Goal: Task Accomplishment & Management: Manage account settings

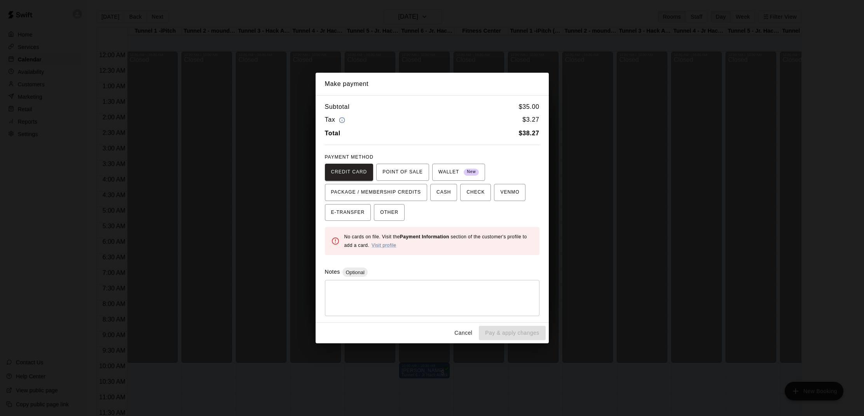
scroll to position [358, 0]
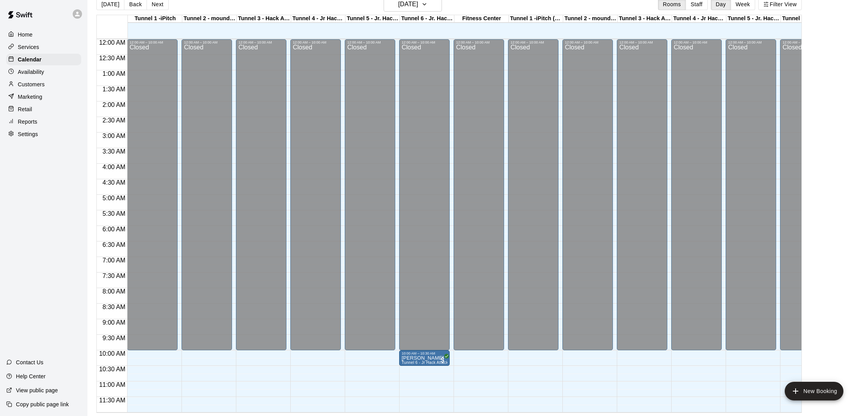
scroll to position [214, 0]
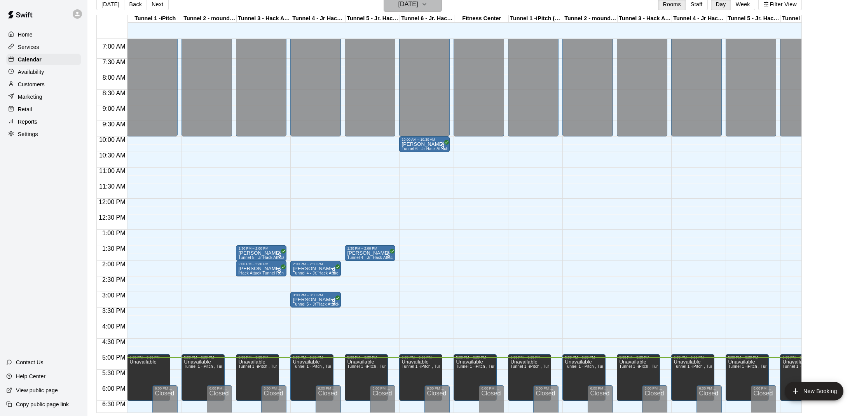
click at [427, 9] on icon "button" at bounding box center [424, 4] width 6 height 9
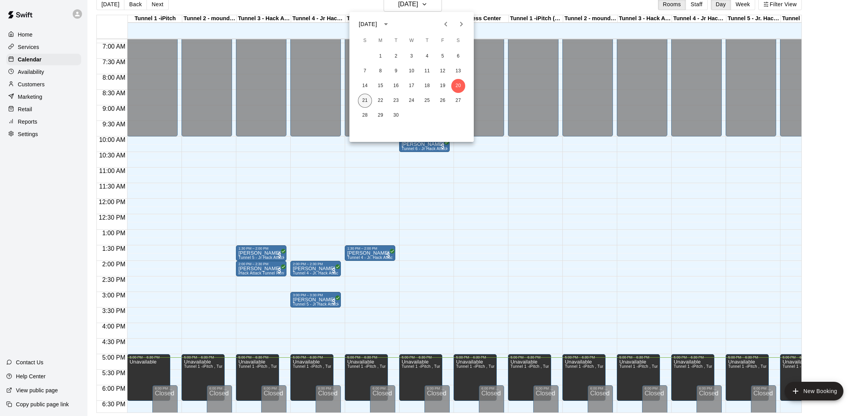
click at [371, 99] on button "21" at bounding box center [365, 101] width 14 height 14
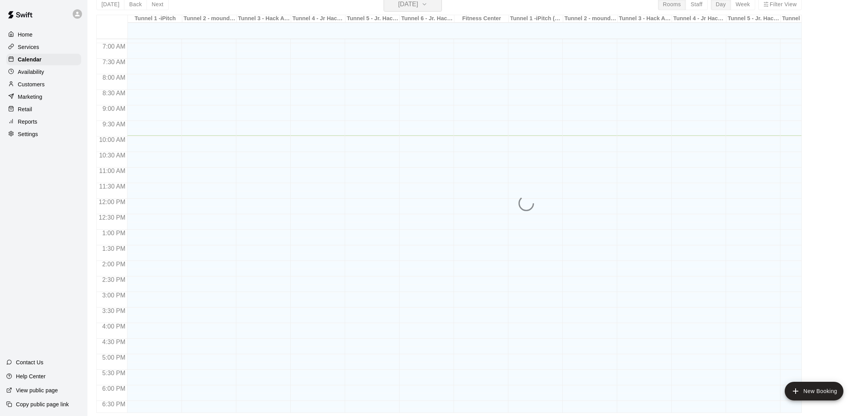
scroll to position [9, 0]
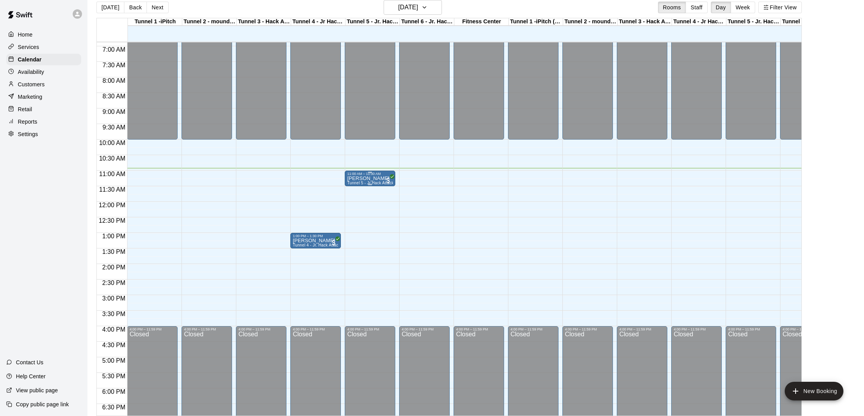
click at [380, 178] on div "[PERSON_NAME] Tunnel 5 - Jr Hack Attack Rental (Baseball)" at bounding box center [370, 384] width 46 height 416
click at [353, 201] on img "edit" at bounding box center [355, 202] width 9 height 9
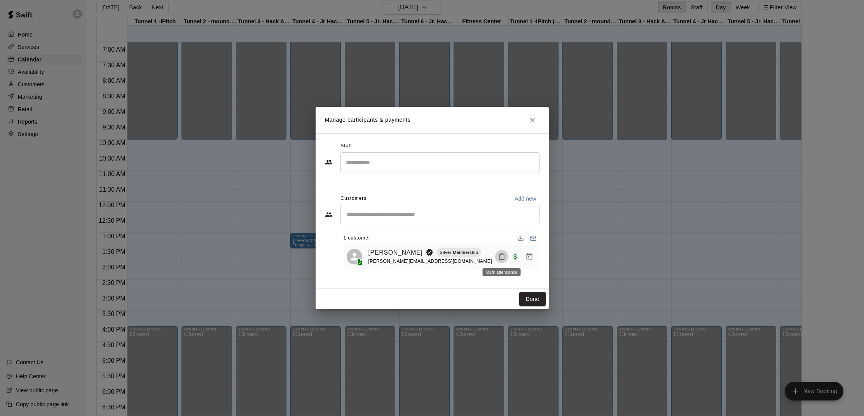
click at [498, 255] on icon "Mark attendance" at bounding box center [501, 256] width 7 height 7
click at [513, 256] on icon at bounding box center [514, 258] width 5 height 5
click at [526, 297] on button "Done" at bounding box center [532, 299] width 26 height 14
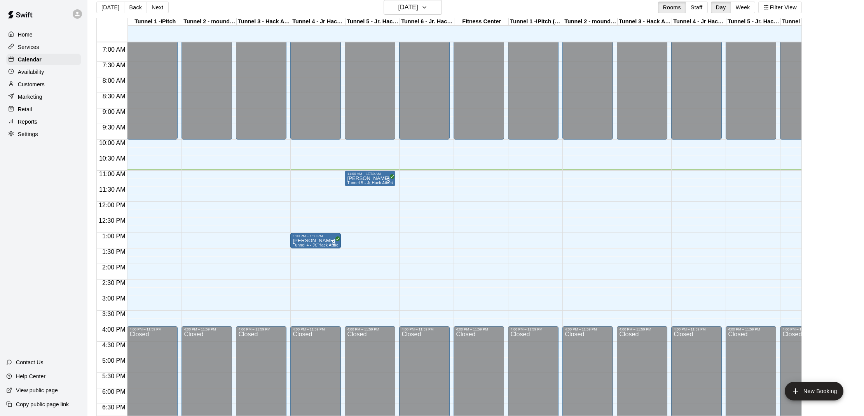
click at [381, 178] on div "[PERSON_NAME] Tunnel 5 - Jr Hack Attack Rental (Baseball)" at bounding box center [370, 384] width 46 height 416
click at [407, 209] on div at bounding box center [432, 208] width 864 height 416
click at [378, 178] on div "[PERSON_NAME] Tunnel 5 - Jr Hack Attack Rental (Baseball)" at bounding box center [370, 384] width 46 height 416
click at [355, 203] on img "edit" at bounding box center [355, 202] width 9 height 9
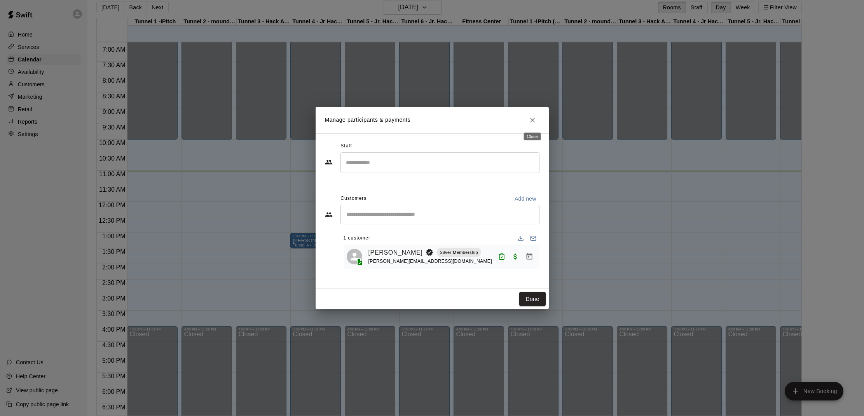
click at [534, 122] on icon "Close" at bounding box center [532, 120] width 8 height 8
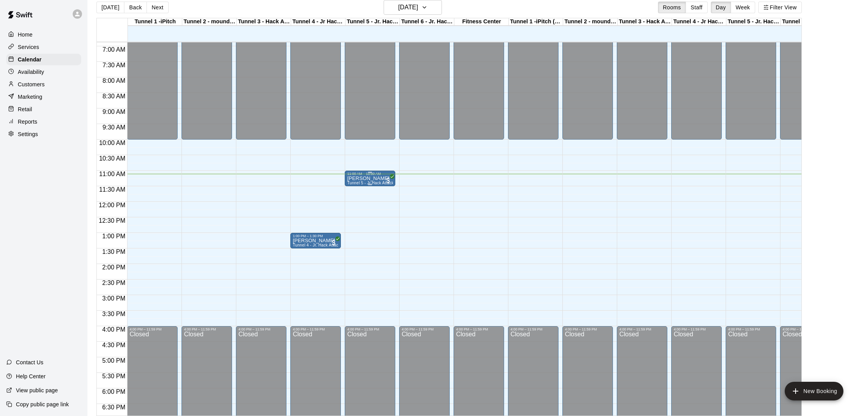
click at [380, 177] on div "[PERSON_NAME] Tunnel 5 - Jr Hack Attack Rental (Baseball)" at bounding box center [370, 384] width 46 height 416
click at [360, 200] on button "edit" at bounding box center [355, 202] width 16 height 15
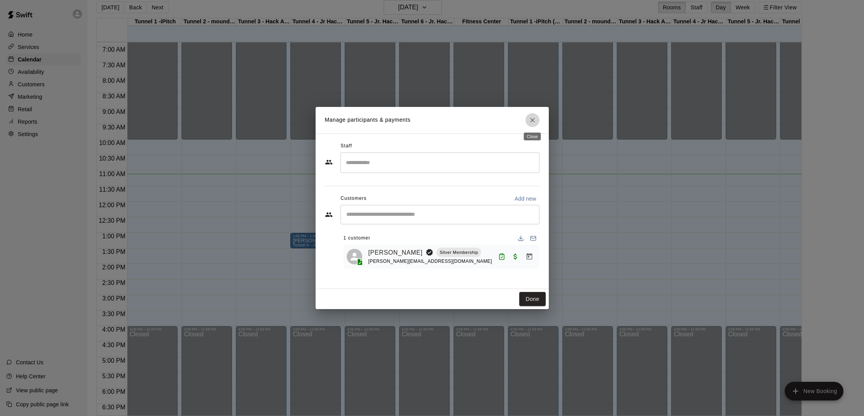
click at [533, 122] on icon "Close" at bounding box center [532, 120] width 8 height 8
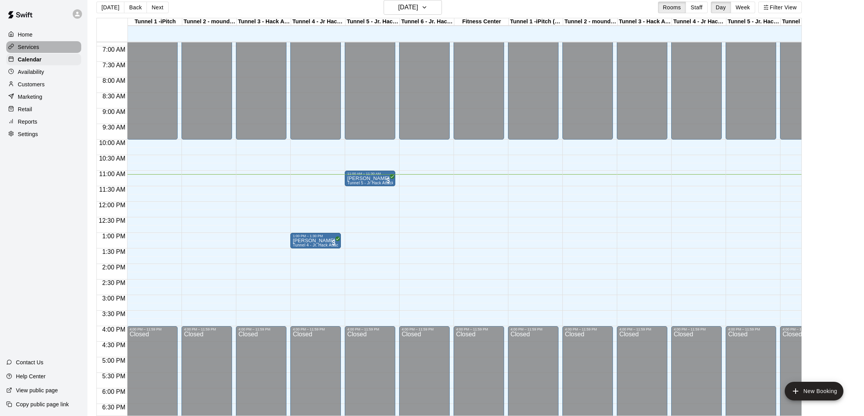
click at [37, 49] on p "Services" at bounding box center [28, 47] width 21 height 8
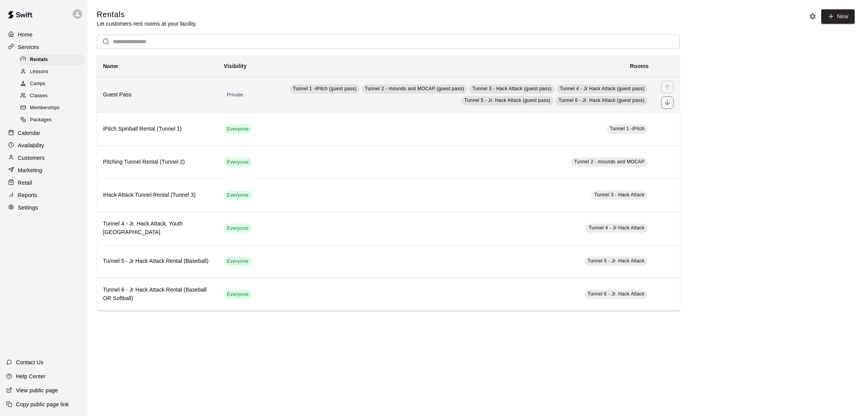
click at [514, 103] on span "Tunnel 5 - Jr. Hack Attack (guest pass)" at bounding box center [507, 100] width 86 height 5
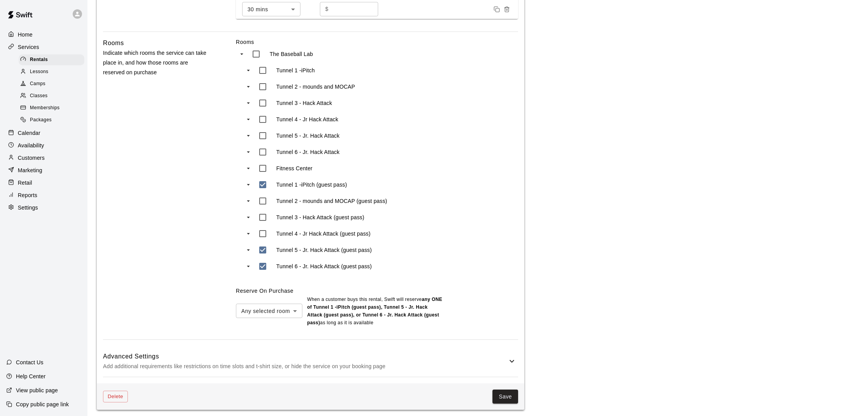
scroll to position [309, 0]
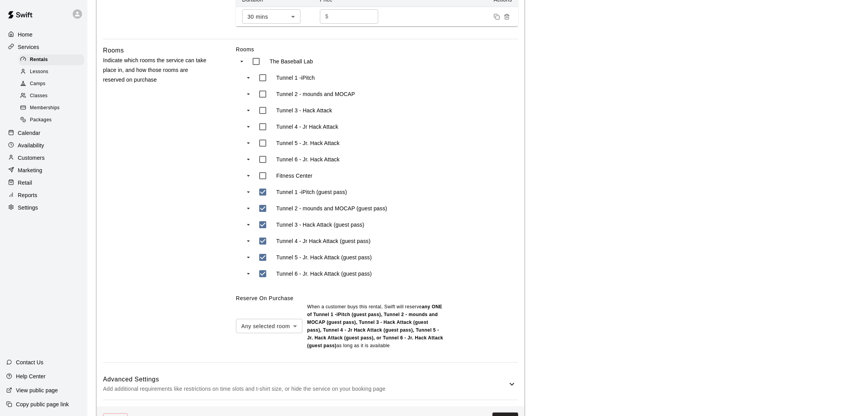
drag, startPoint x: 265, startPoint y: 324, endPoint x: 259, endPoint y: 325, distance: 5.6
click at [265, 324] on body "**********" at bounding box center [432, 66] width 864 height 751
click at [287, 303] on div at bounding box center [432, 208] width 864 height 416
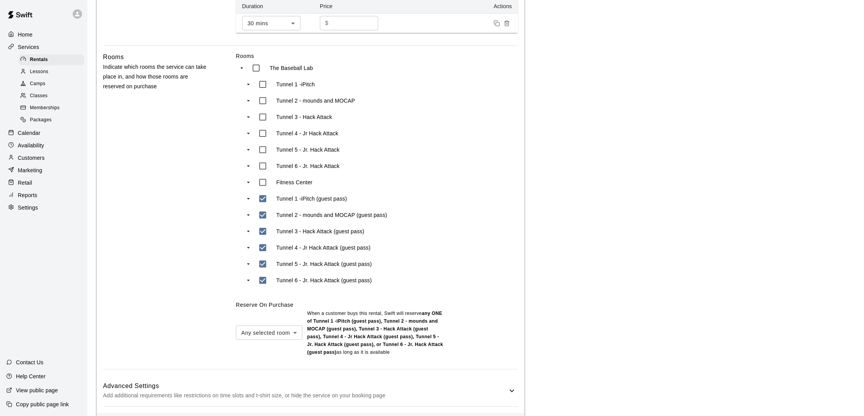
scroll to position [306, 0]
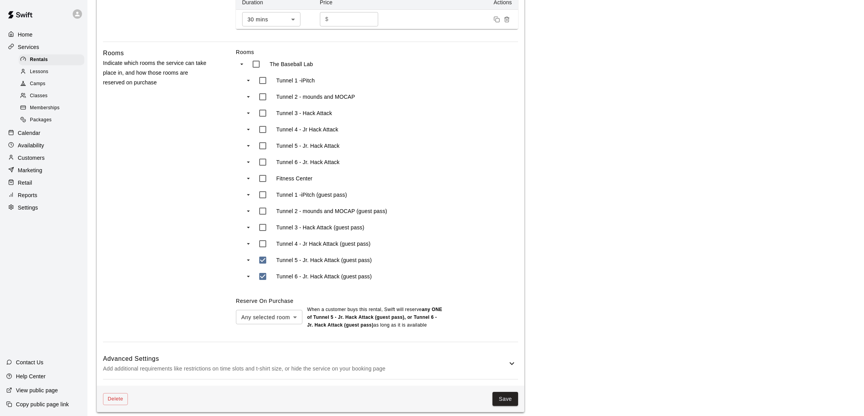
type input "***"
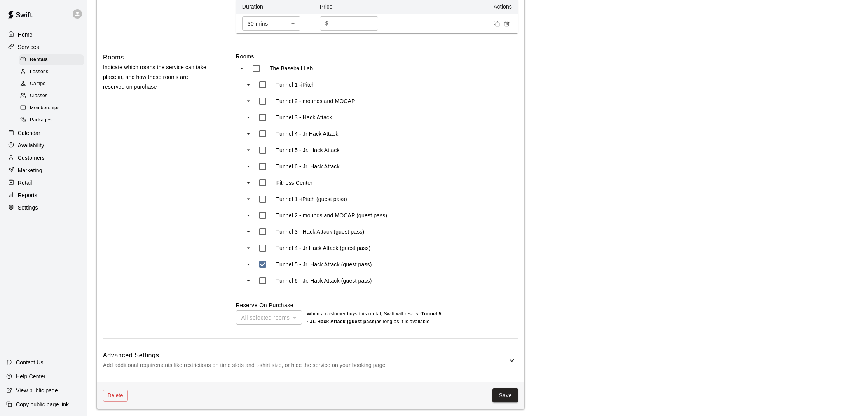
scroll to position [302, 0]
click at [503, 392] on button "Save" at bounding box center [505, 395] width 26 height 14
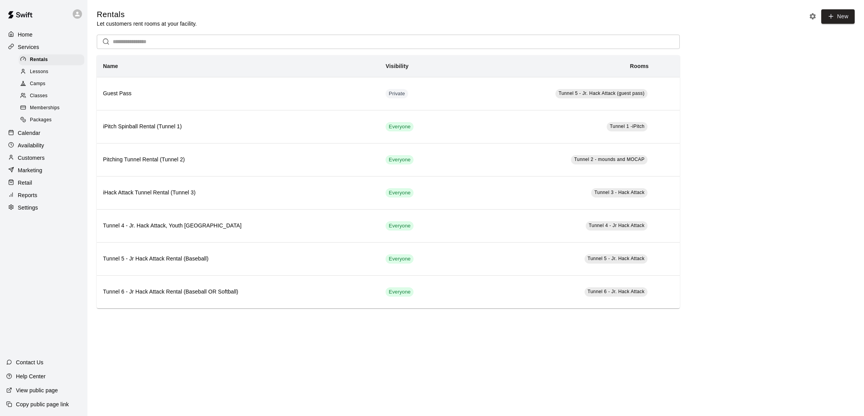
click at [26, 36] on p "Home" at bounding box center [25, 35] width 15 height 8
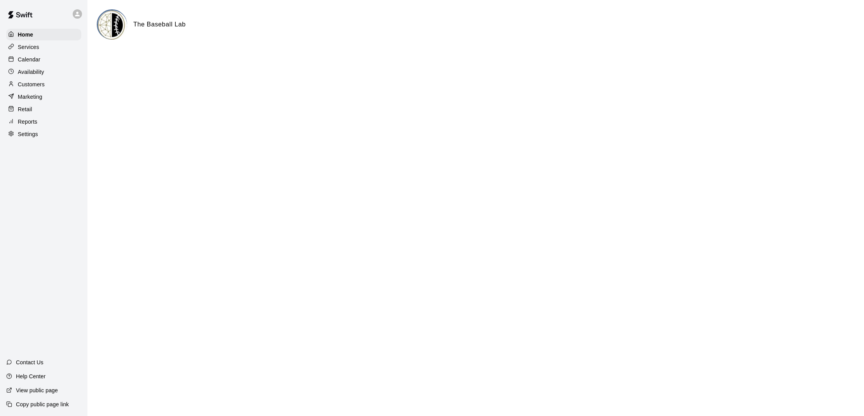
click at [37, 61] on p "Calendar" at bounding box center [29, 60] width 23 height 8
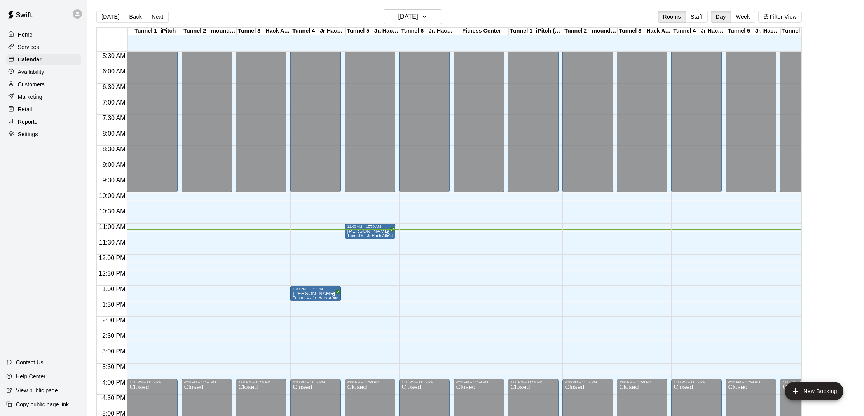
scroll to position [163, 0]
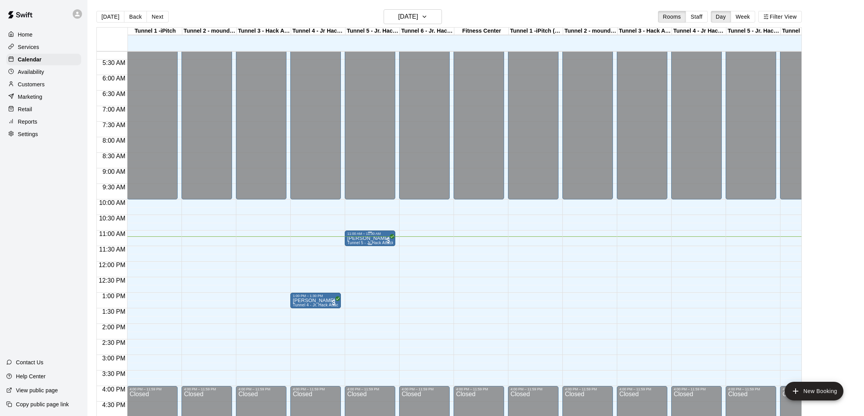
click at [375, 242] on span "Tunnel 5 - Jr Hack Attack Rental (Baseball)" at bounding box center [387, 242] width 80 height 4
click at [355, 269] on img "edit" at bounding box center [355, 267] width 9 height 9
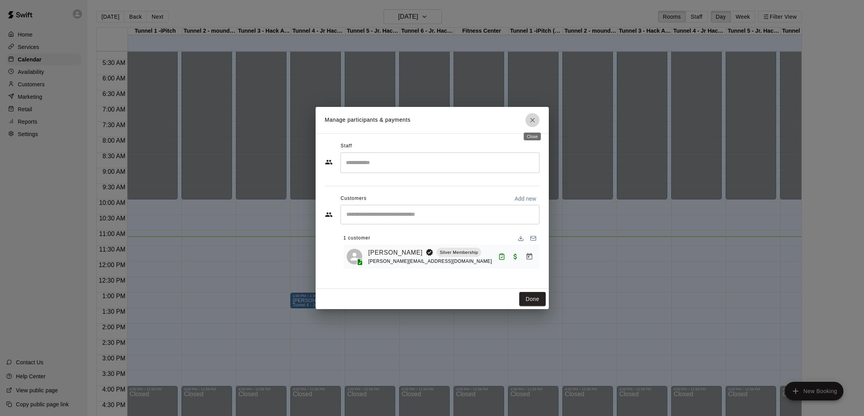
click at [532, 120] on icon "Close" at bounding box center [532, 120] width 5 height 5
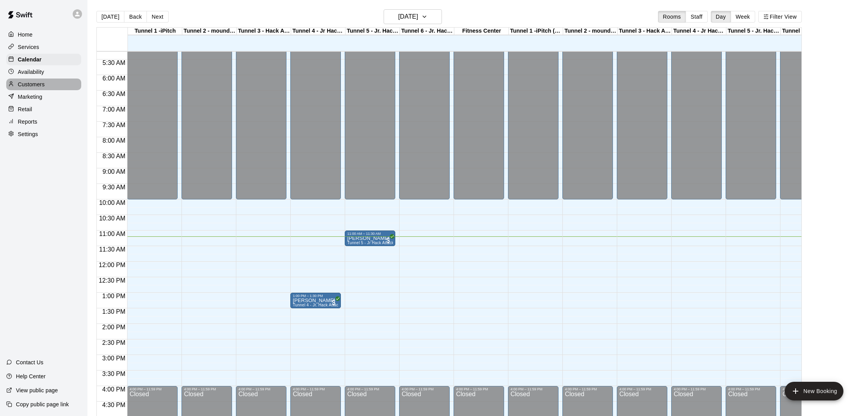
click at [23, 80] on p "Customers" at bounding box center [31, 84] width 27 height 8
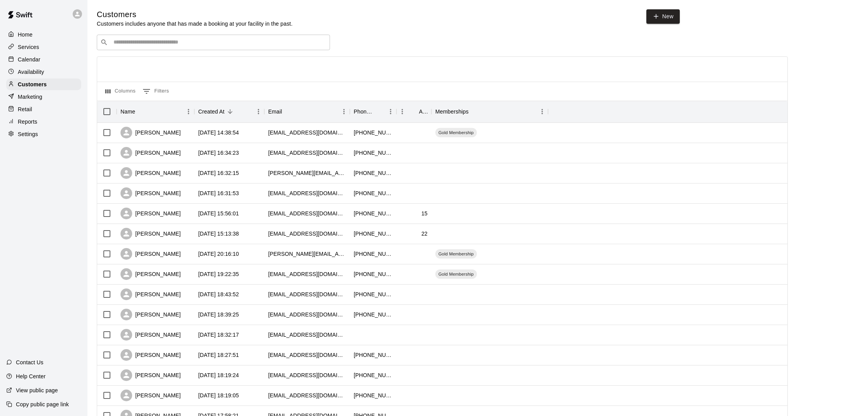
click at [170, 46] on input "Search customers by name or email" at bounding box center [218, 42] width 215 height 8
click at [117, 42] on input "**********" at bounding box center [213, 42] width 204 height 8
click at [188, 39] on input "**********" at bounding box center [213, 42] width 204 height 8
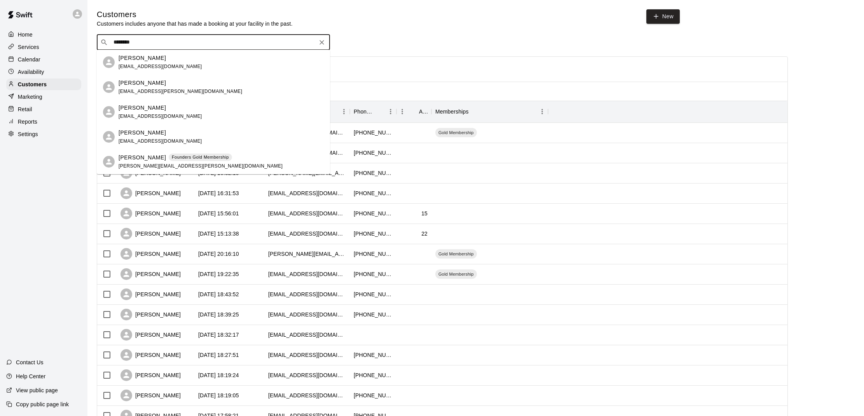
click at [358, 90] on div "Columns 0 Filters" at bounding box center [442, 91] width 690 height 19
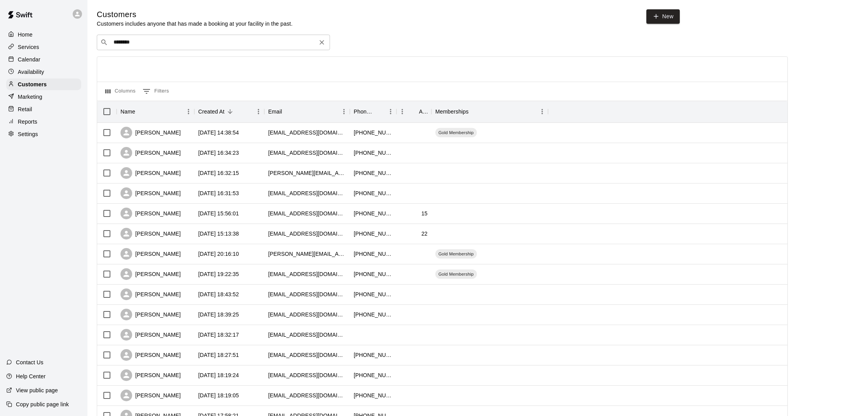
click at [225, 35] on div "​ ******* ​" at bounding box center [213, 43] width 233 height 16
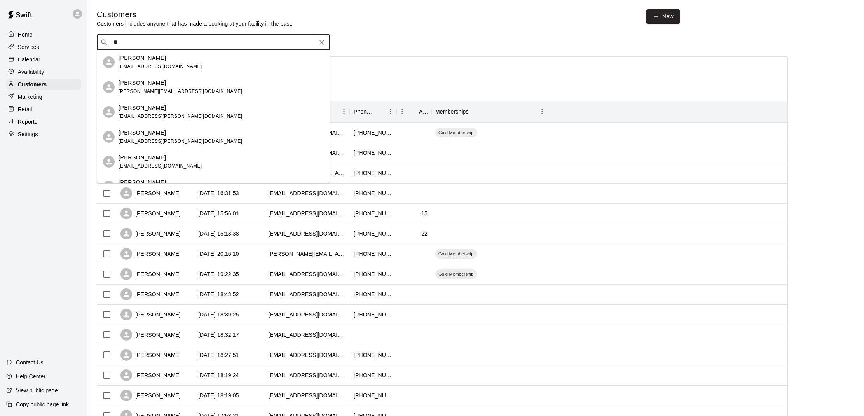
type input "*"
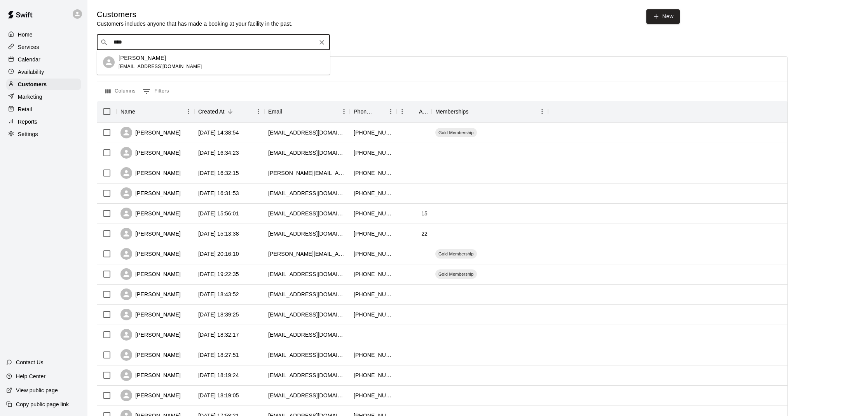
type input "***"
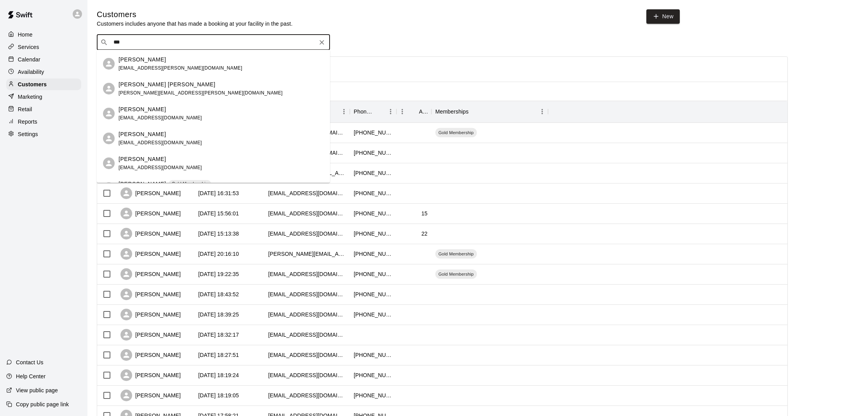
scroll to position [502, 0]
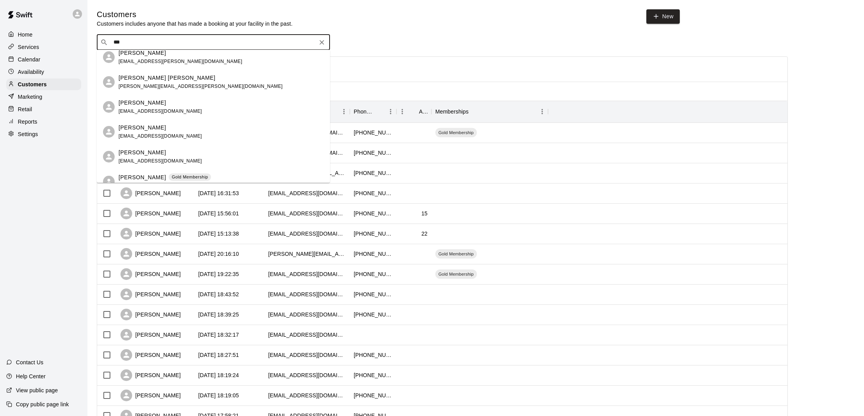
click at [197, 133] on div "Will Hamker [EMAIL_ADDRESS][DOMAIN_NAME]" at bounding box center [220, 132] width 205 height 17
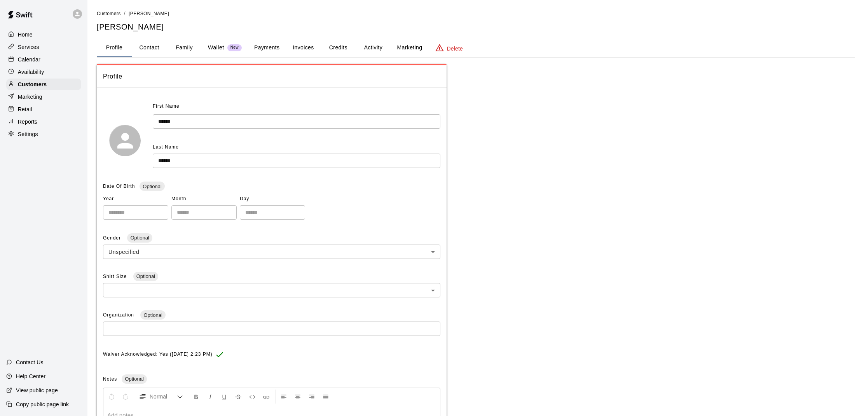
click at [265, 44] on button "Payments" at bounding box center [267, 47] width 38 height 19
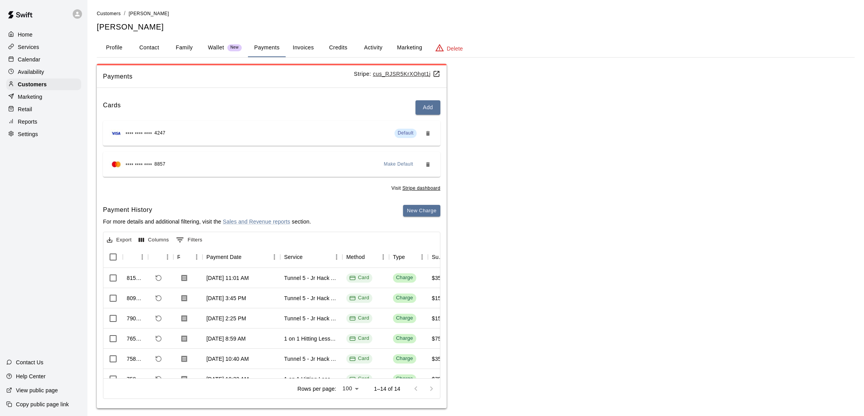
click at [378, 46] on button "Activity" at bounding box center [372, 47] width 35 height 19
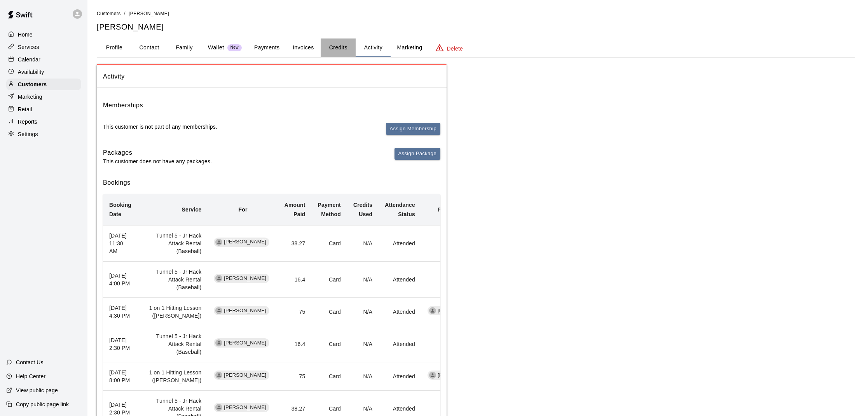
click at [338, 51] on button "Credits" at bounding box center [337, 47] width 35 height 19
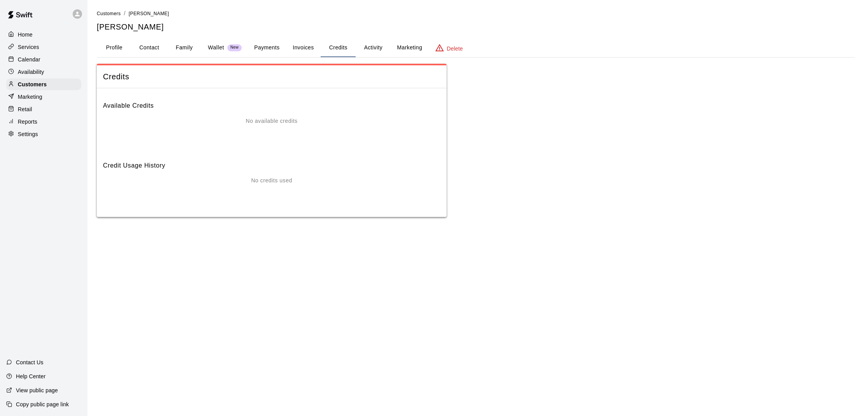
click at [297, 45] on button "Invoices" at bounding box center [303, 47] width 35 height 19
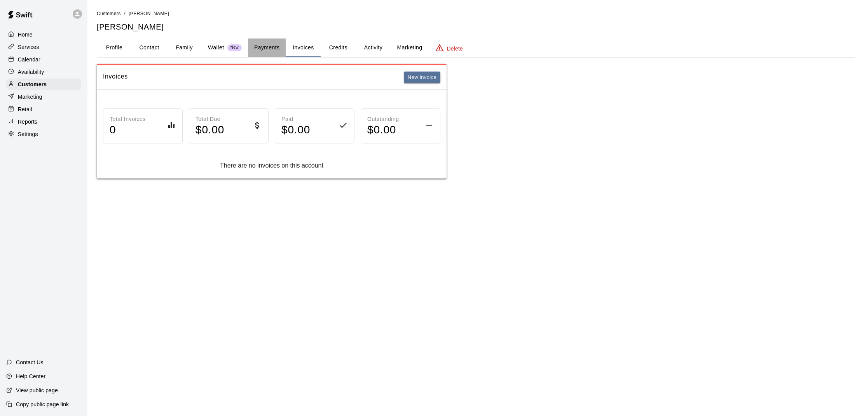
click at [268, 44] on button "Payments" at bounding box center [267, 47] width 38 height 19
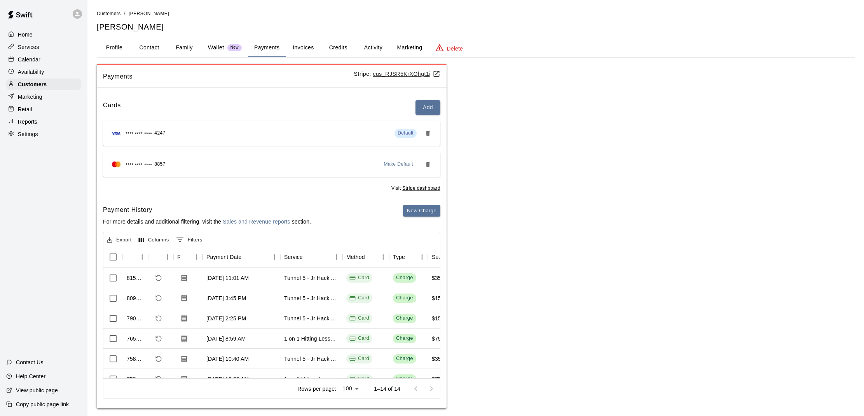
click at [118, 40] on button "Profile" at bounding box center [114, 47] width 35 height 19
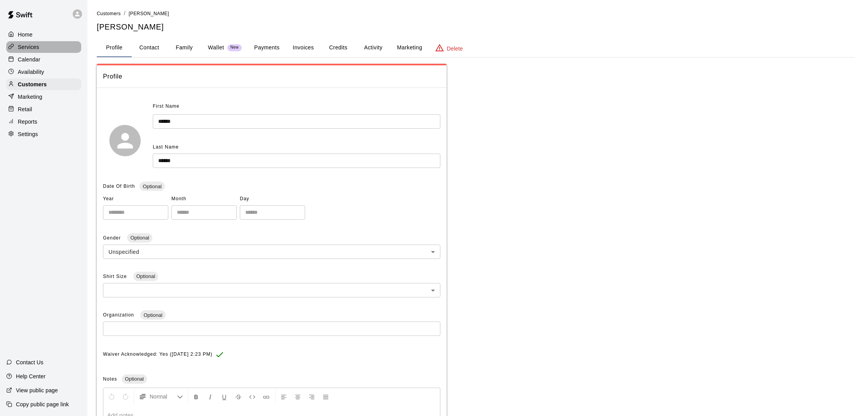
click at [33, 52] on div "Services" at bounding box center [43, 47] width 75 height 12
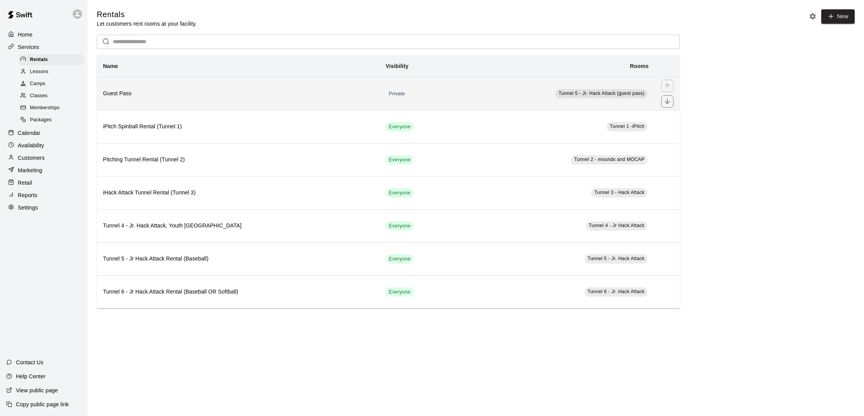
click at [462, 105] on td "Tunnel 5 - Jr. Hack Attack (guest pass)" at bounding box center [555, 93] width 200 height 33
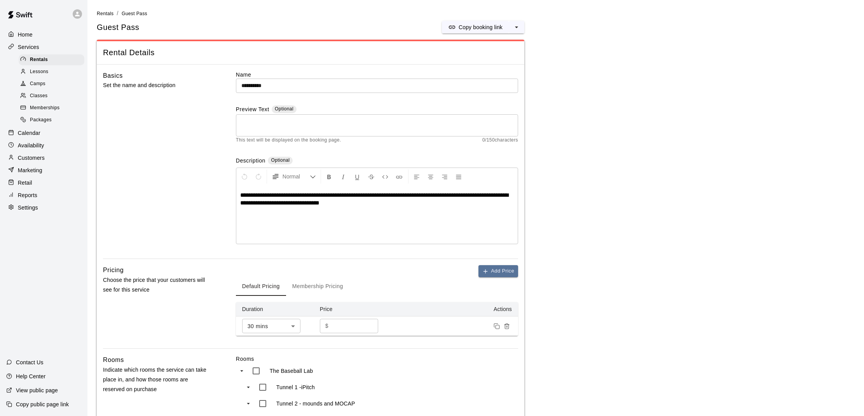
click at [336, 76] on label "Name" at bounding box center [377, 75] width 282 height 8
click at [340, 82] on input "**********" at bounding box center [377, 85] width 282 height 14
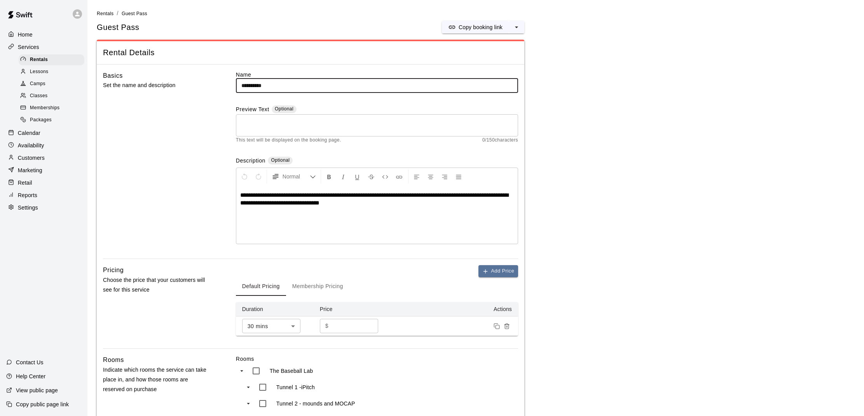
drag, startPoint x: 644, startPoint y: 146, endPoint x: 621, endPoint y: 148, distance: 22.7
click at [643, 146] on main "**********" at bounding box center [475, 359] width 757 height 701
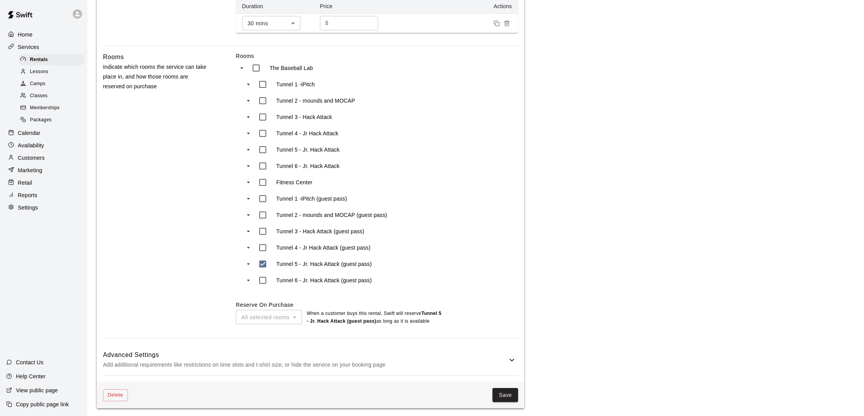
scroll to position [302, 0]
click at [506, 394] on button "Save" at bounding box center [505, 395] width 26 height 14
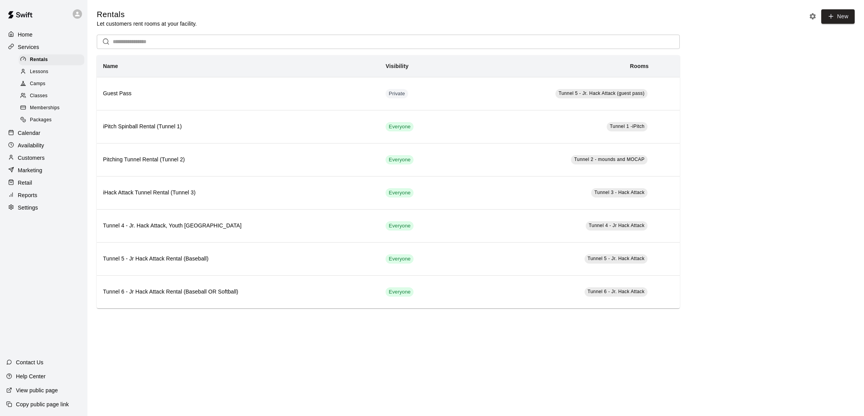
click at [171, 324] on html "Home Services Rentals Lessons Camps Classes Memberships Packages Calendar Avail…" at bounding box center [432, 162] width 864 height 324
click at [39, 129] on p "Calendar" at bounding box center [29, 133] width 23 height 8
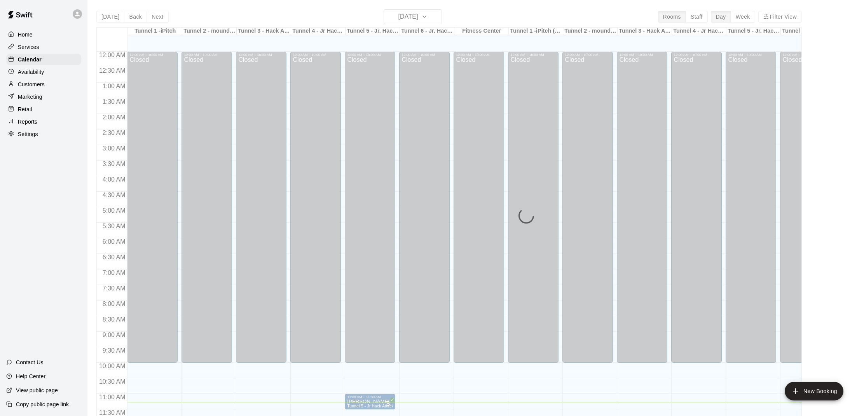
scroll to position [350, 0]
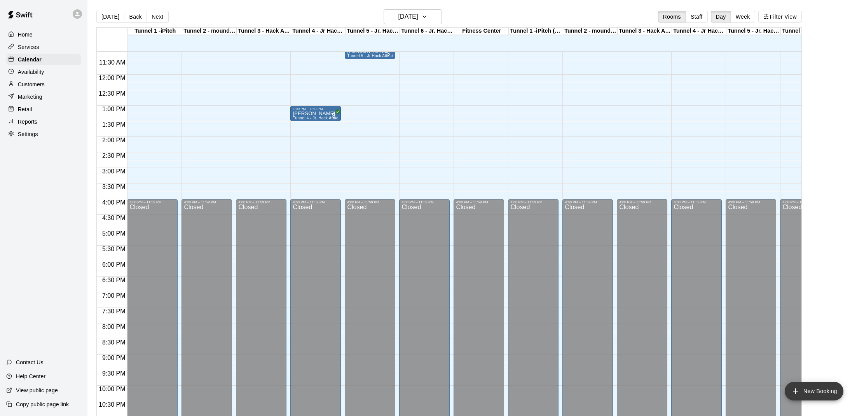
click at [810, 394] on button "New Booking" at bounding box center [813, 390] width 59 height 19
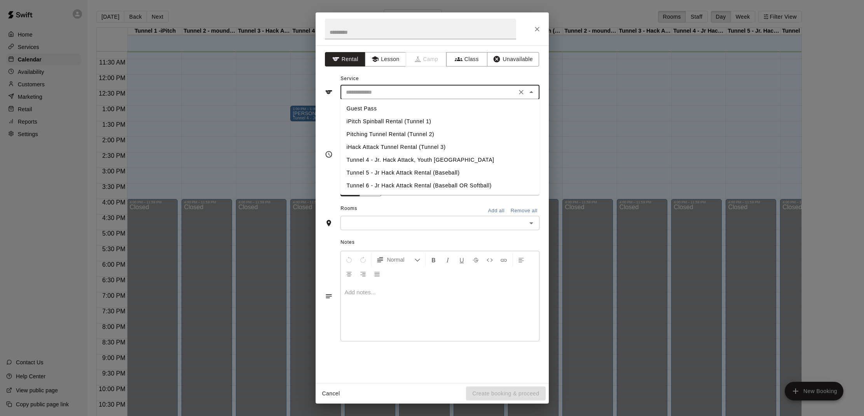
click at [422, 95] on input "text" at bounding box center [428, 92] width 171 height 10
click at [402, 112] on li "Guest Pass" at bounding box center [439, 108] width 199 height 13
type input "**********"
click at [401, 92] on input "**********" at bounding box center [428, 92] width 171 height 10
click at [327, 137] on div "**********" at bounding box center [432, 154] width 214 height 85
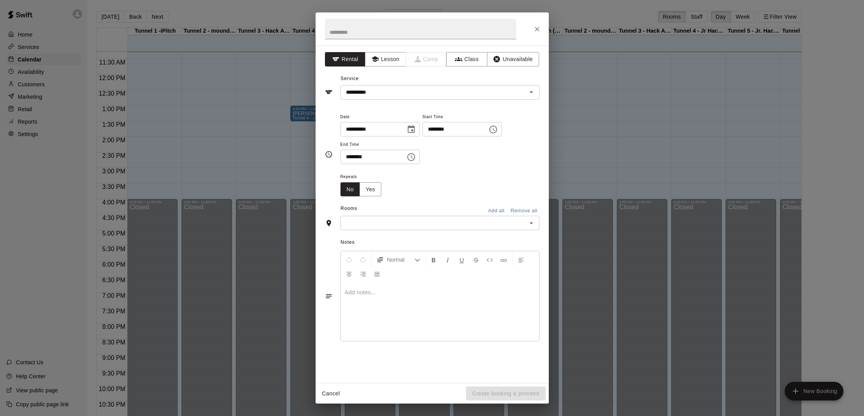
click at [428, 219] on input "text" at bounding box center [433, 223] width 181 height 10
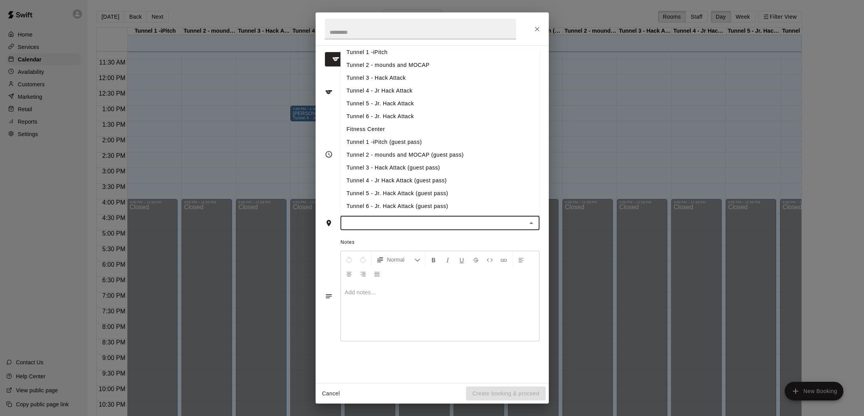
scroll to position [7, 0]
click at [425, 192] on li "Tunnel 5 - Jr. Hack Attack (guest pass)" at bounding box center [439, 193] width 199 height 13
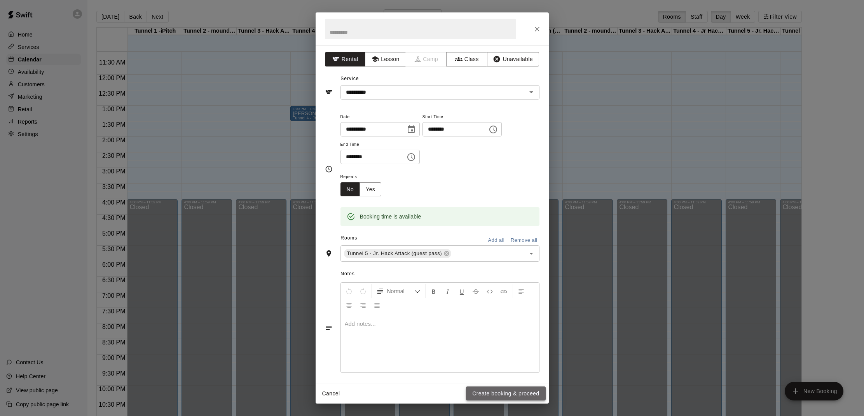
click at [489, 389] on button "Create booking & proceed" at bounding box center [505, 393] width 79 height 14
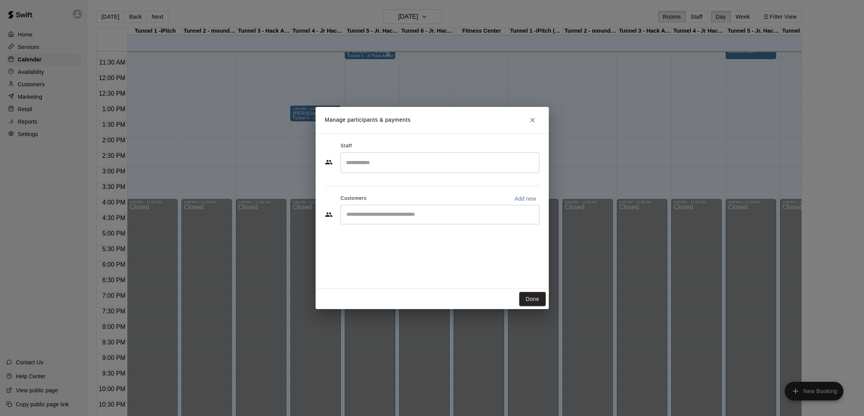
click at [392, 209] on div "​" at bounding box center [439, 214] width 199 height 19
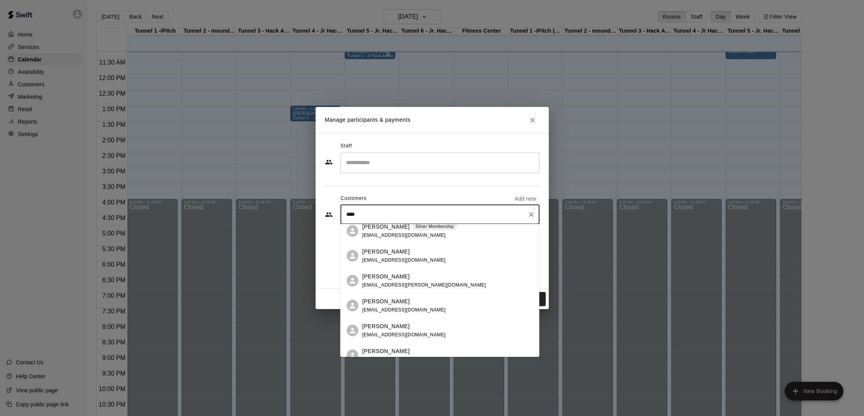
scroll to position [454, 0]
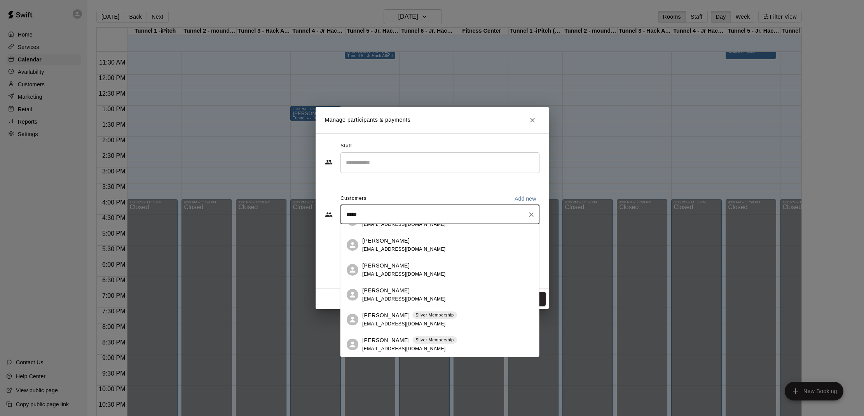
type input "******"
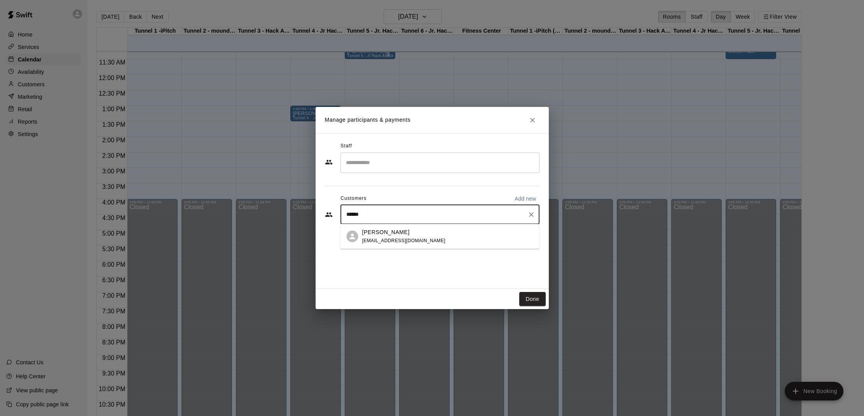
drag, startPoint x: 424, startPoint y: 233, endPoint x: 432, endPoint y: 245, distance: 14.5
click at [423, 234] on div "Will Hamker [EMAIL_ADDRESS][DOMAIN_NAME]" at bounding box center [447, 236] width 171 height 17
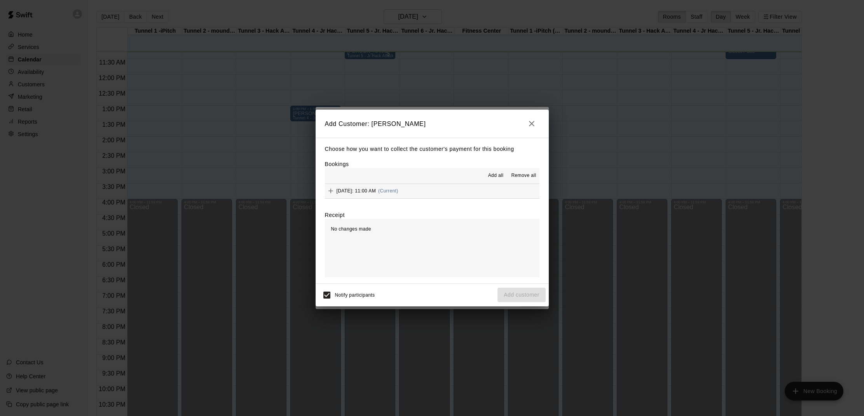
click at [500, 175] on span "Add all" at bounding box center [496, 176] width 16 height 8
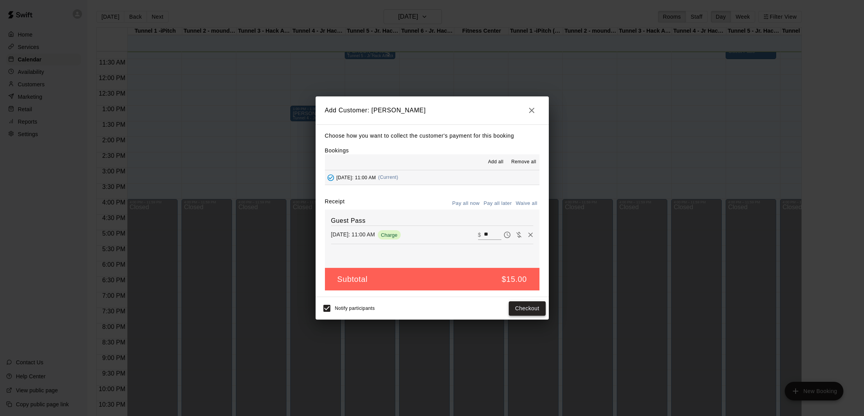
click at [520, 306] on button "Checkout" at bounding box center [526, 308] width 37 height 14
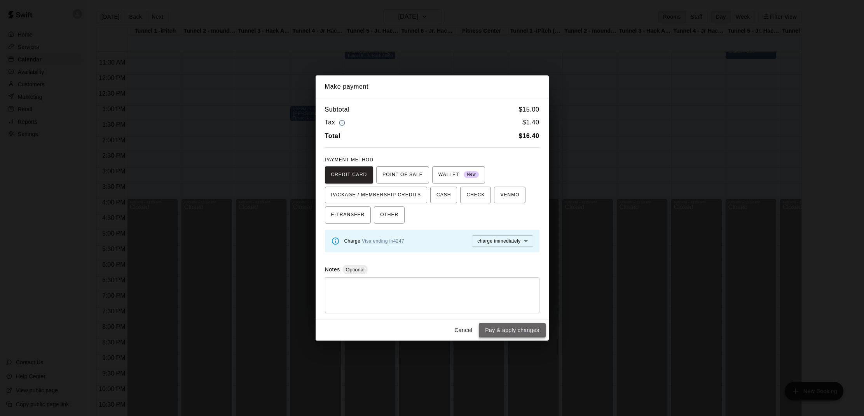
click at [517, 329] on button "Pay & apply changes" at bounding box center [512, 330] width 66 height 14
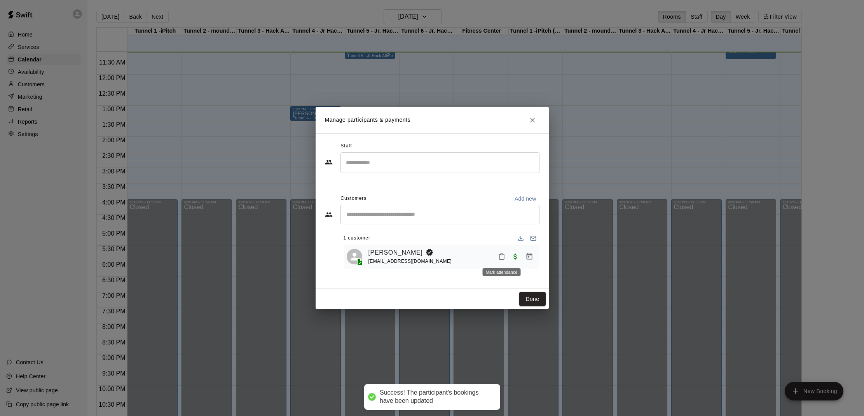
click at [500, 257] on icon "Mark attendance" at bounding box center [501, 256] width 7 height 7
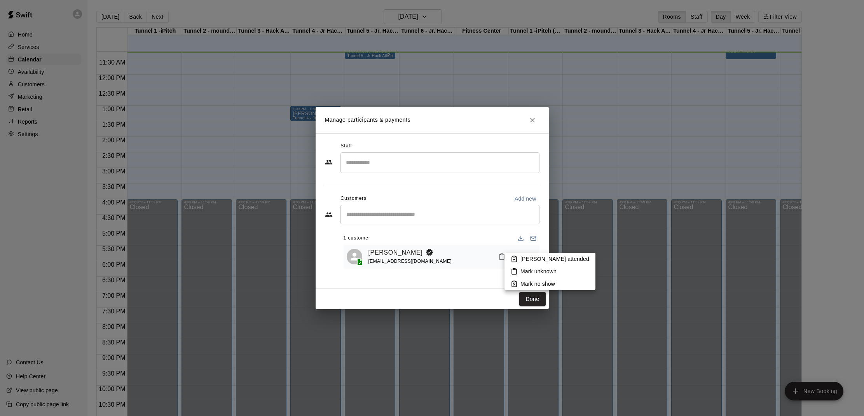
drag, startPoint x: 515, startPoint y: 258, endPoint x: 517, endPoint y: 267, distance: 10.0
click at [515, 258] on icon at bounding box center [513, 258] width 7 height 7
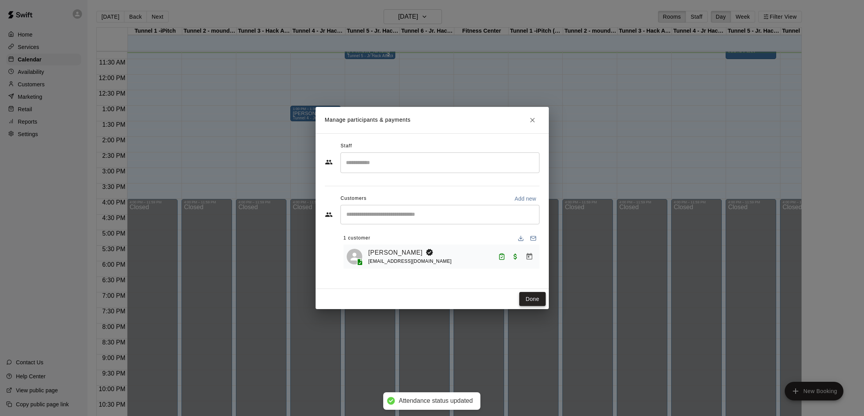
click at [528, 301] on button "Done" at bounding box center [532, 299] width 26 height 14
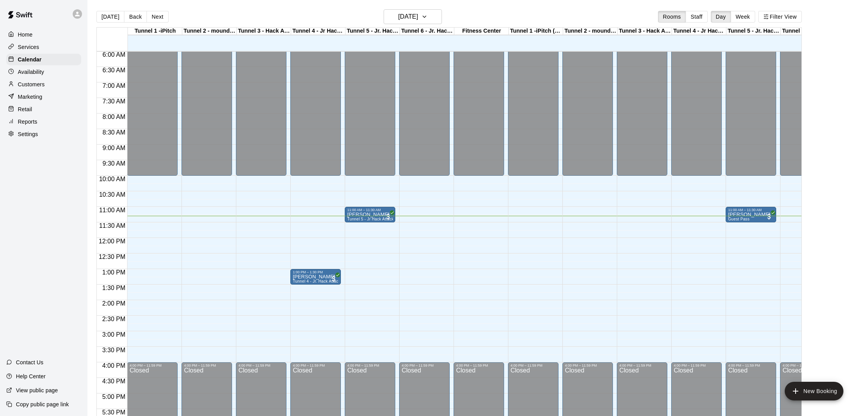
scroll to position [185, 0]
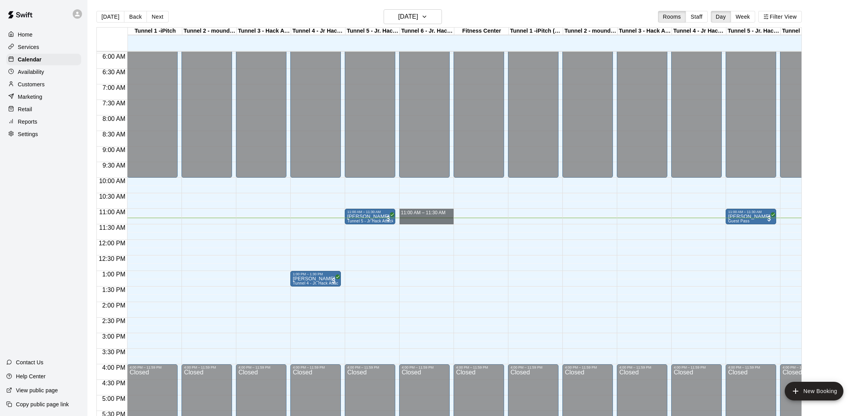
drag, startPoint x: 404, startPoint y: 209, endPoint x: 402, endPoint y: 218, distance: 9.4
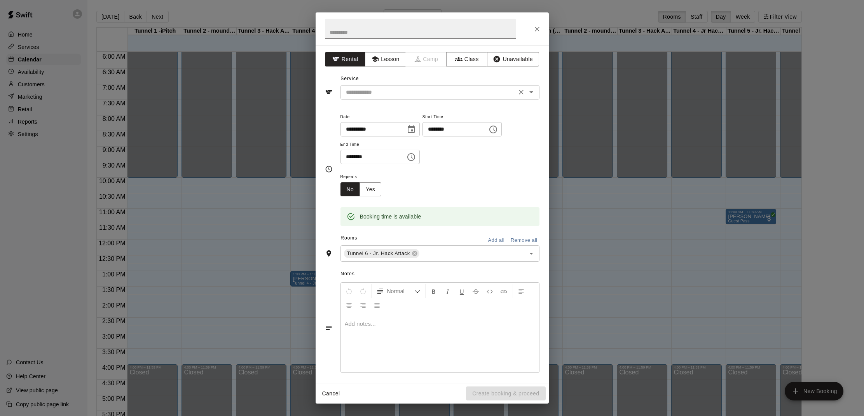
drag, startPoint x: 423, startPoint y: 90, endPoint x: 422, endPoint y: 96, distance: 6.3
click at [423, 90] on input "text" at bounding box center [428, 92] width 171 height 10
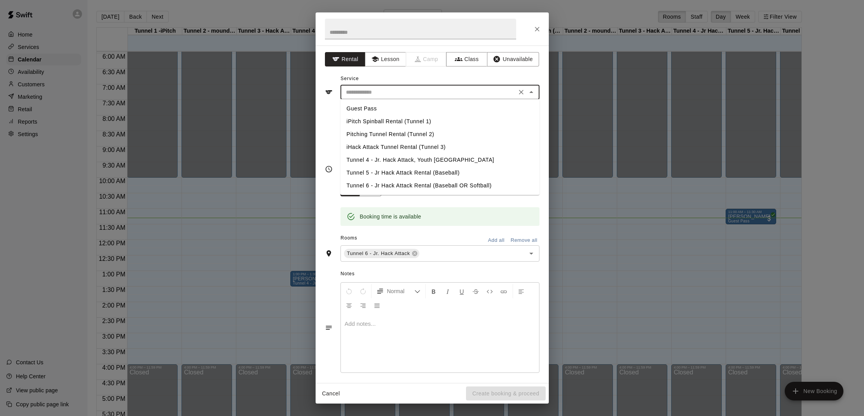
drag, startPoint x: 373, startPoint y: 183, endPoint x: 376, endPoint y: 212, distance: 29.7
click at [373, 183] on li "Tunnel 6 - Jr Hack Attack Rental (Baseball OR Softball)" at bounding box center [439, 185] width 199 height 13
type input "**********"
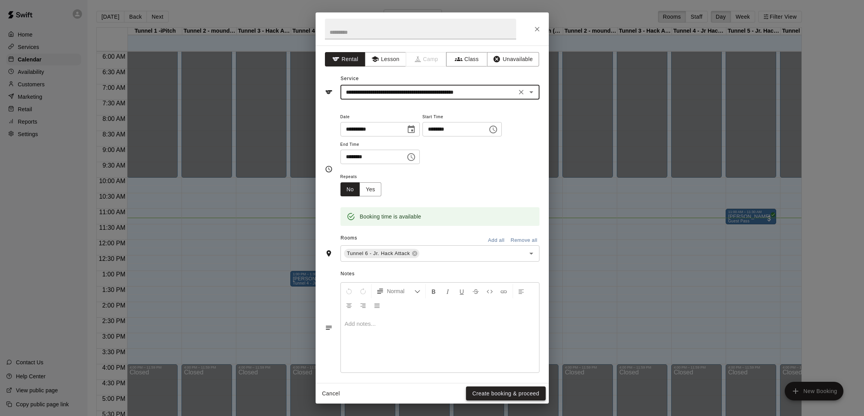
click at [481, 400] on div "Cancel Create booking & proceed" at bounding box center [431, 393] width 233 height 21
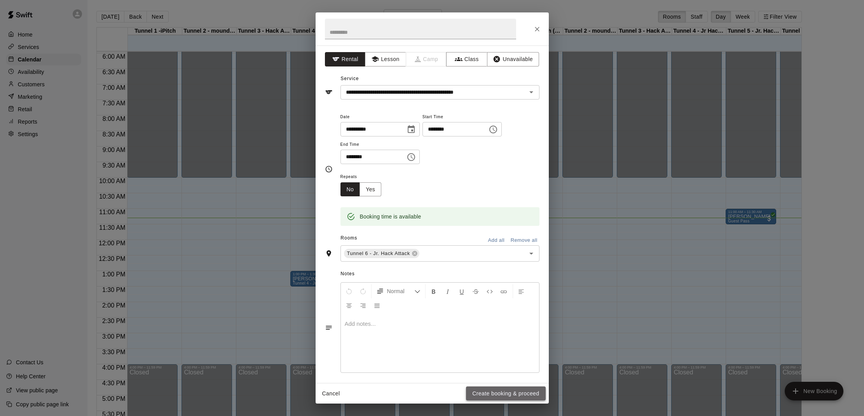
click at [484, 392] on button "Create booking & proceed" at bounding box center [505, 393] width 79 height 14
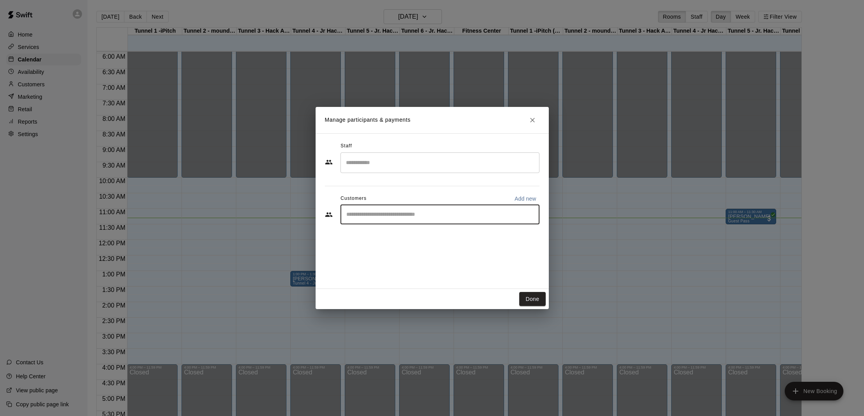
click at [409, 213] on input "Start typing to search customers..." at bounding box center [440, 215] width 192 height 8
type input "******"
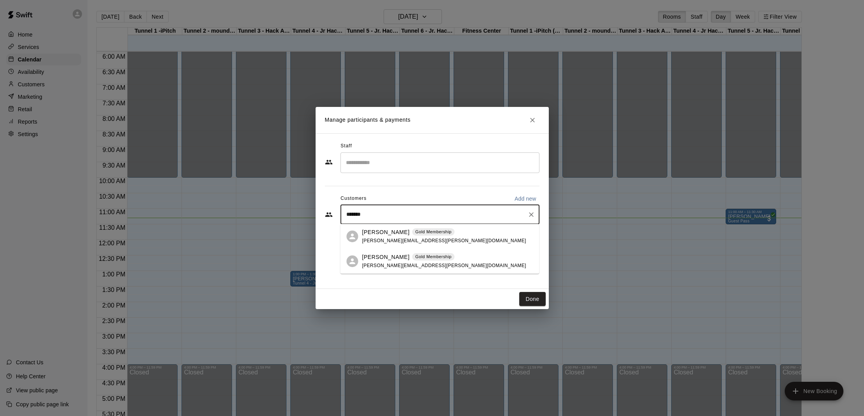
click at [403, 265] on span "[PERSON_NAME][EMAIL_ADDRESS][PERSON_NAME][DOMAIN_NAME]" at bounding box center [444, 265] width 164 height 5
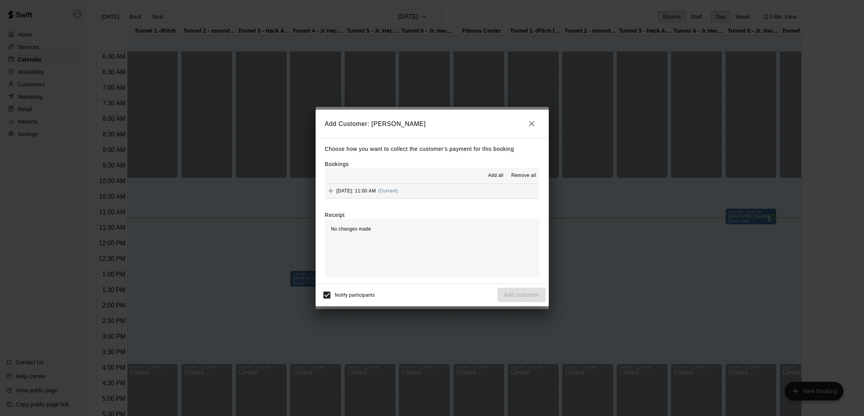
click at [490, 175] on span "Add all" at bounding box center [496, 176] width 16 height 8
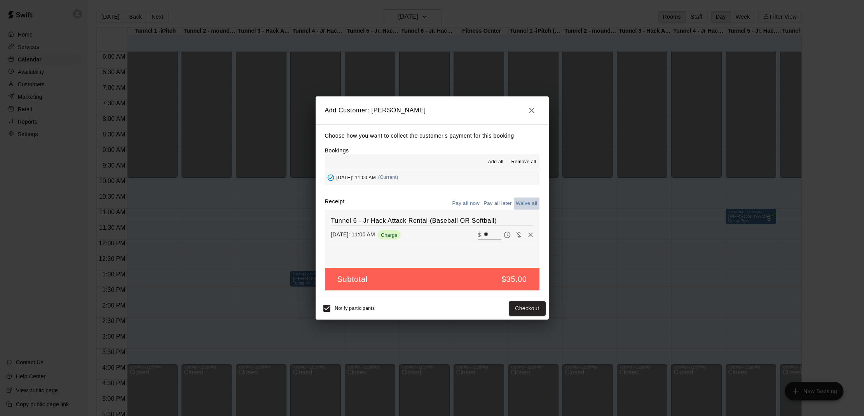
click at [526, 202] on button "Waive all" at bounding box center [527, 203] width 26 height 12
type input "*"
click at [526, 202] on button "Waive all" at bounding box center [527, 203] width 26 height 12
click at [531, 107] on icon "button" at bounding box center [531, 110] width 9 height 9
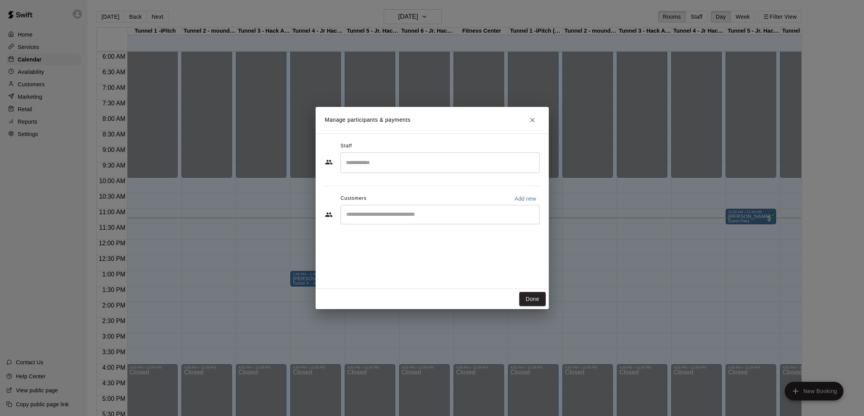
click at [398, 212] on input "Start typing to search customers..." at bounding box center [440, 215] width 192 height 8
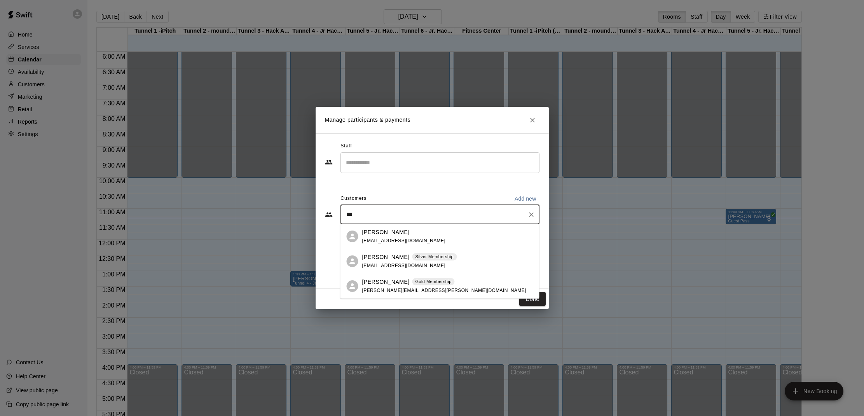
type input "****"
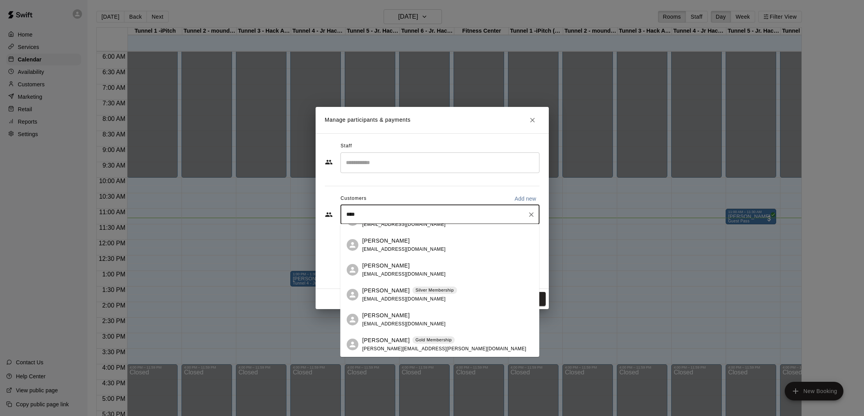
scroll to position [41, 0]
click at [430, 343] on p "Gold Membership" at bounding box center [433, 339] width 36 height 7
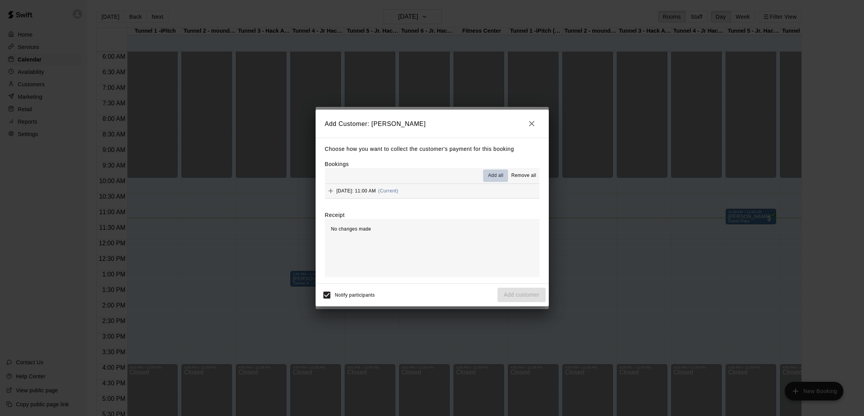
click at [493, 172] on span "Add all" at bounding box center [496, 176] width 16 height 8
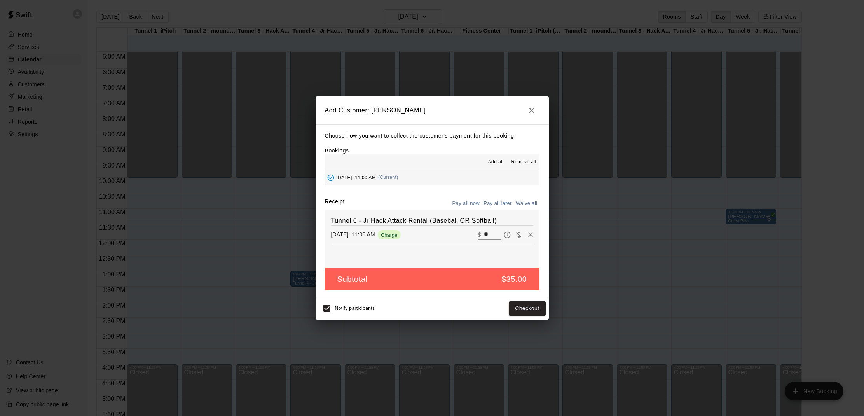
click at [521, 201] on button "Waive all" at bounding box center [527, 203] width 26 height 12
type input "*"
click at [530, 307] on button "Add customer" at bounding box center [521, 308] width 48 height 14
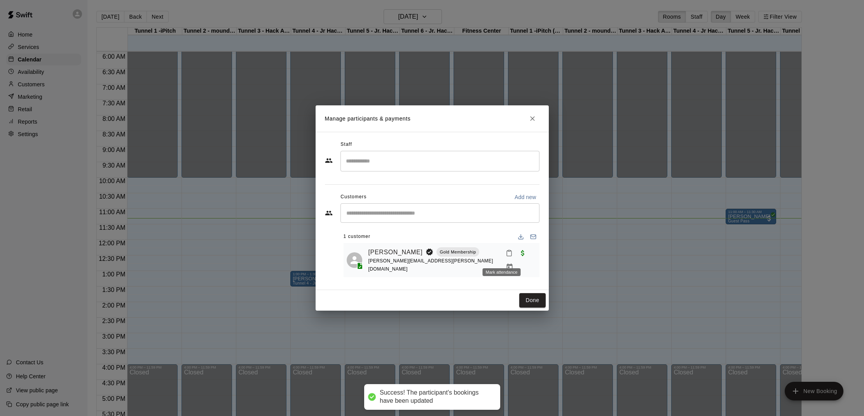
click at [505, 252] on icon "Mark attendance" at bounding box center [508, 252] width 7 height 7
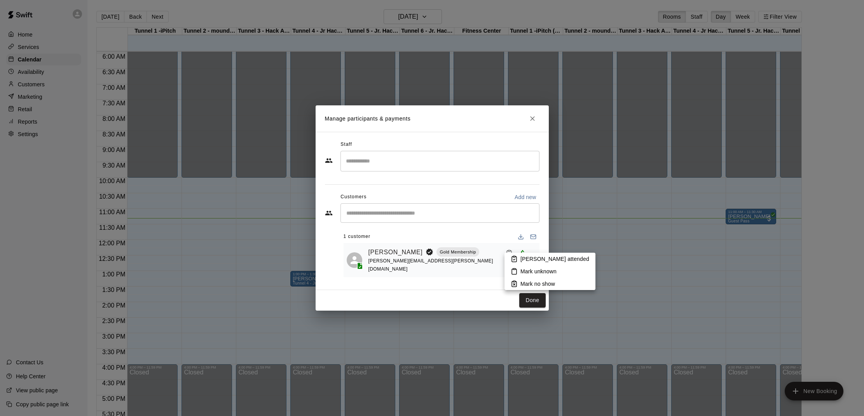
click at [516, 258] on icon at bounding box center [514, 258] width 5 height 5
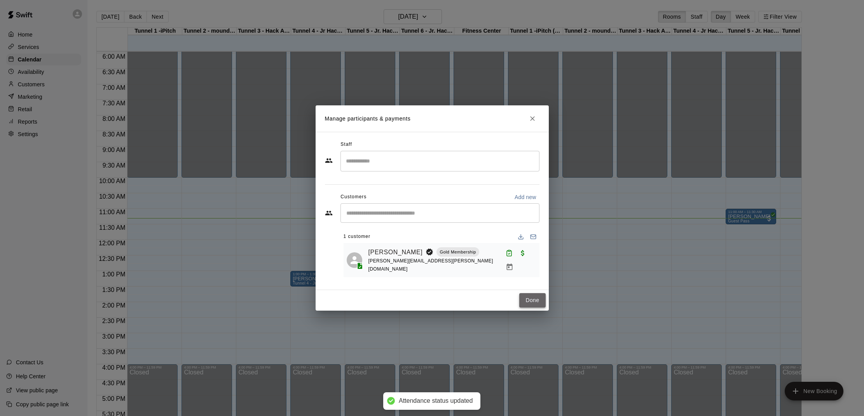
click at [527, 297] on button "Done" at bounding box center [532, 300] width 26 height 14
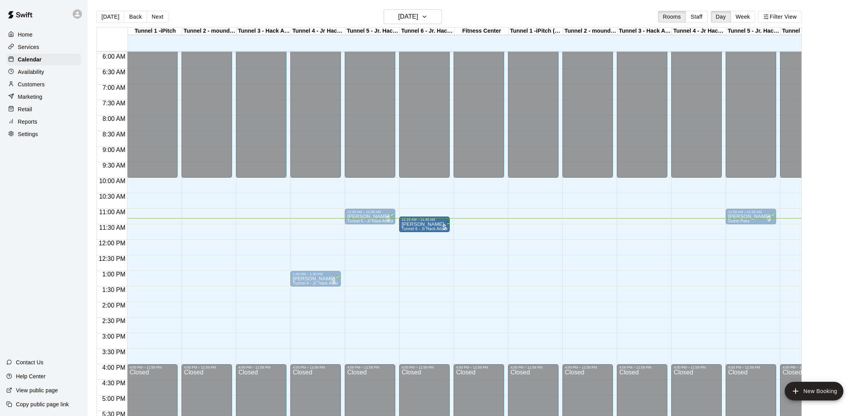
drag, startPoint x: 427, startPoint y: 219, endPoint x: 426, endPoint y: 227, distance: 7.9
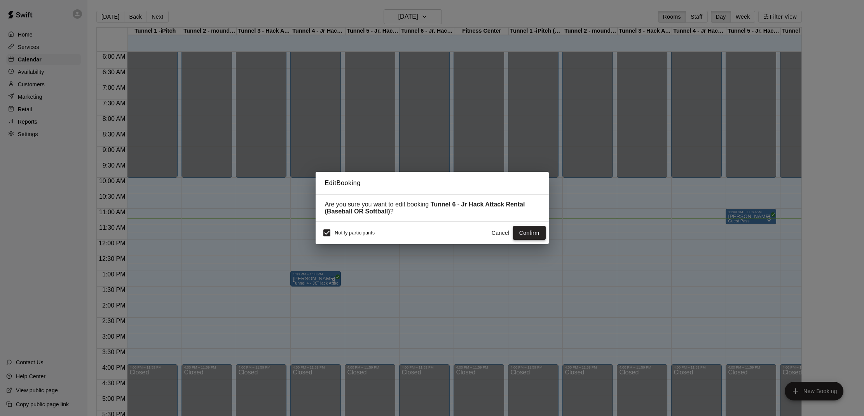
click at [523, 233] on button "Confirm" at bounding box center [529, 233] width 33 height 14
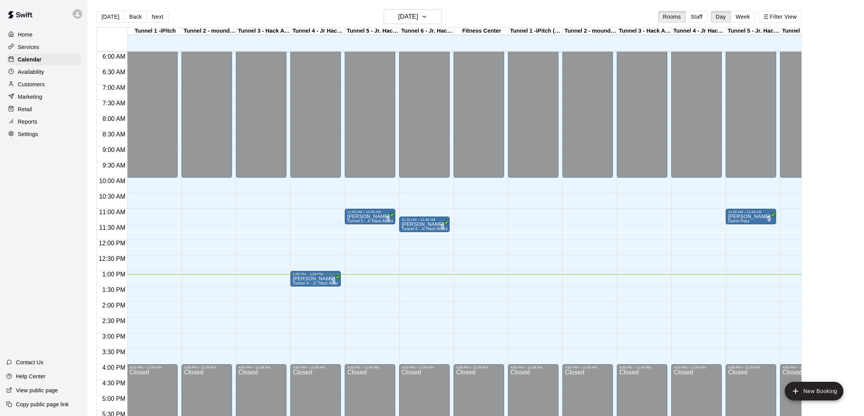
click at [20, 258] on div "Home Services Calendar Availability Customers Marketing Retail Reports Settings…" at bounding box center [43, 208] width 87 height 416
click at [303, 279] on p "[PERSON_NAME]" at bounding box center [316, 279] width 46 height 0
click at [299, 306] on img "edit" at bounding box center [300, 305] width 9 height 9
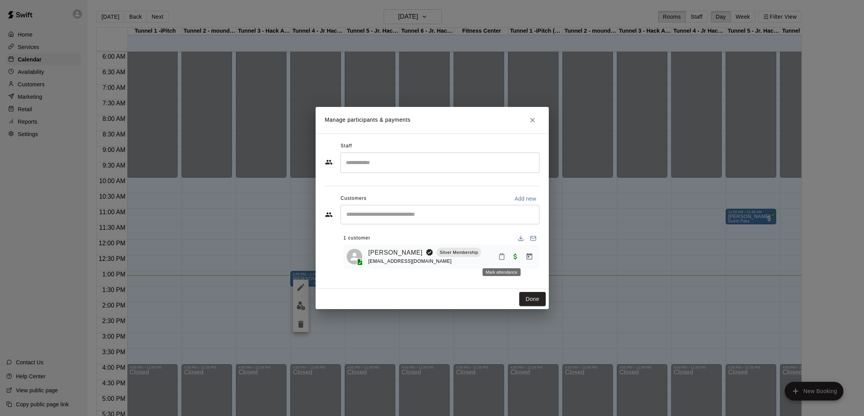
click at [503, 258] on icon "Mark attendance" at bounding box center [501, 256] width 5 height 5
click at [558, 259] on li "[PERSON_NAME] attended" at bounding box center [550, 260] width 91 height 12
click at [533, 296] on button "Done" at bounding box center [532, 299] width 26 height 14
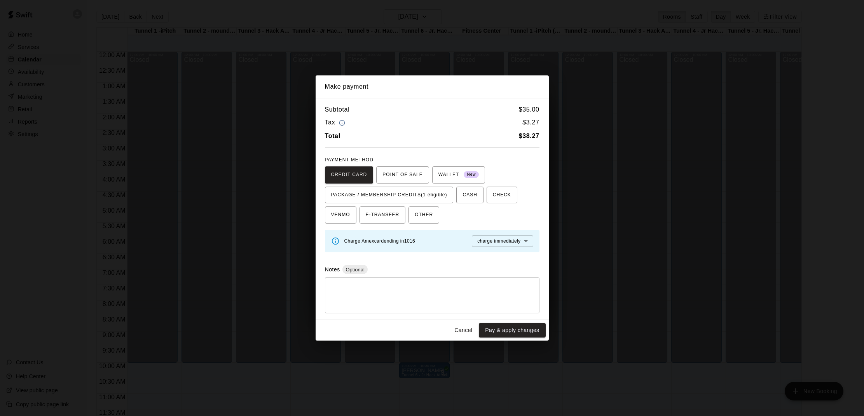
scroll to position [358, 0]
